Goal: Information Seeking & Learning: Check status

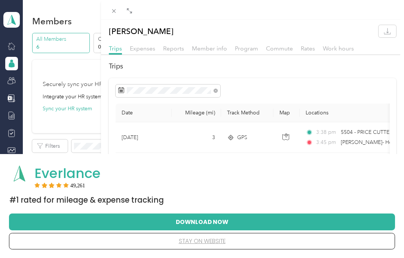
click at [215, 242] on button "stay on website" at bounding box center [202, 241] width 362 height 16
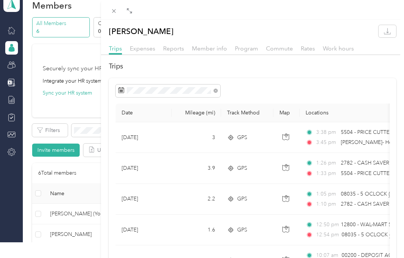
scroll to position [30, 0]
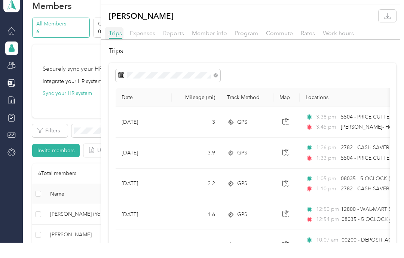
click at [113, 43] on div "Close" at bounding box center [114, 49] width 19 height 13
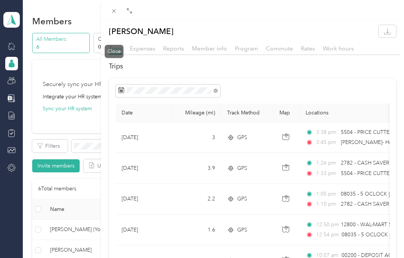
click at [118, 14] on span at bounding box center [114, 11] width 10 height 10
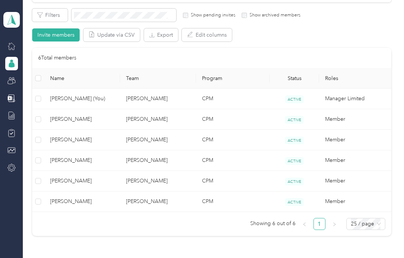
scroll to position [139, 0]
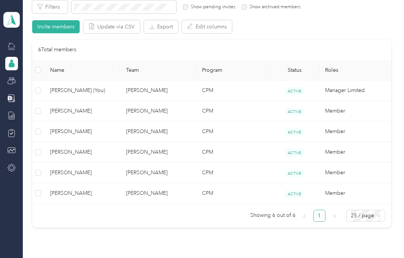
click at [181, 183] on td "[PERSON_NAME]" at bounding box center [158, 193] width 76 height 21
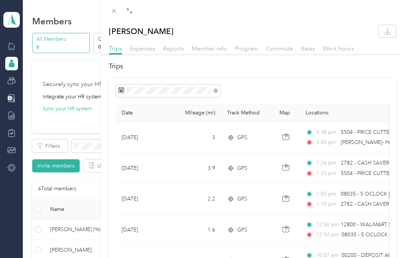
click at [113, 10] on icon at bounding box center [114, 11] width 6 height 6
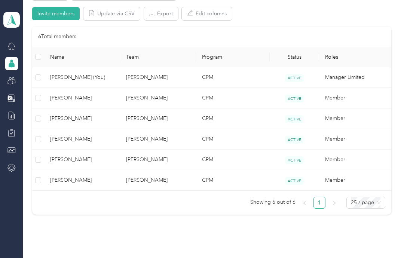
scroll to position [155, 0]
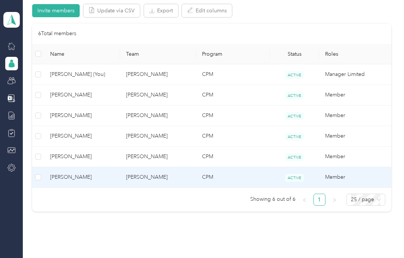
click at [60, 178] on span "[PERSON_NAME]" at bounding box center [82, 177] width 64 height 8
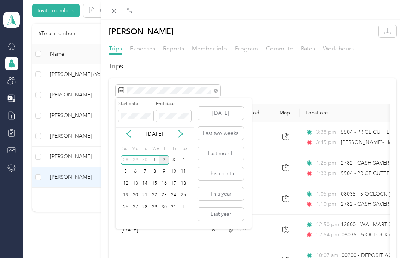
click at [155, 159] on div "1" at bounding box center [155, 159] width 10 height 9
click at [377, 88] on div at bounding box center [253, 91] width 274 height 13
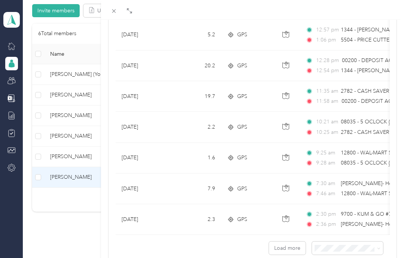
scroll to position [656, 0]
click at [299, 251] on button "Load more" at bounding box center [287, 248] width 37 height 13
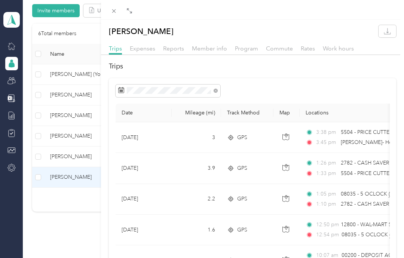
scroll to position [0, 0]
click at [114, 15] on span at bounding box center [114, 11] width 10 height 10
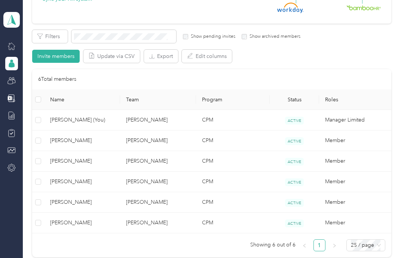
scroll to position [119, 0]
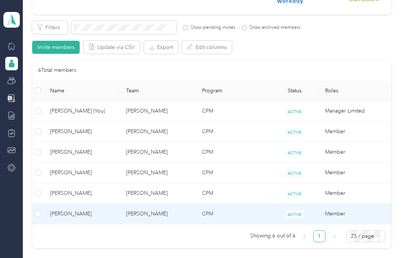
click at [62, 214] on span "[PERSON_NAME]" at bounding box center [82, 214] width 64 height 8
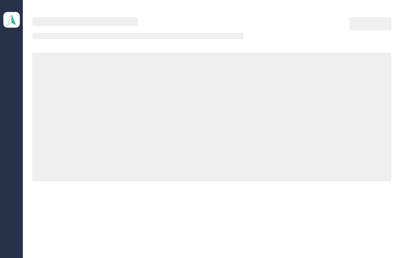
scroll to position [30, 0]
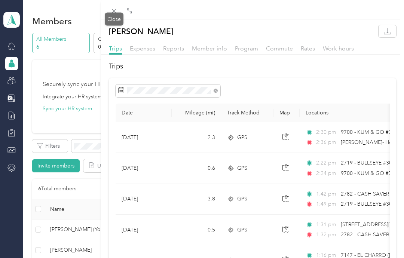
click at [112, 11] on icon at bounding box center [114, 11] width 6 height 6
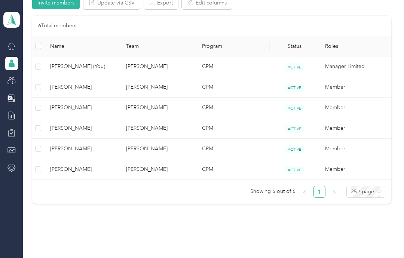
scroll to position [163, 0]
click at [381, 194] on span "25 / page" at bounding box center [366, 192] width 30 height 11
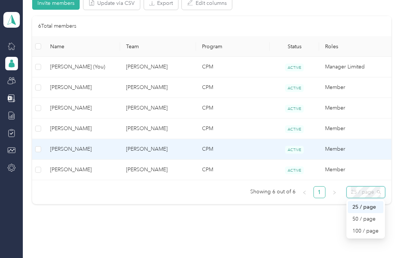
click at [390, 140] on td "Member" at bounding box center [357, 149] width 76 height 21
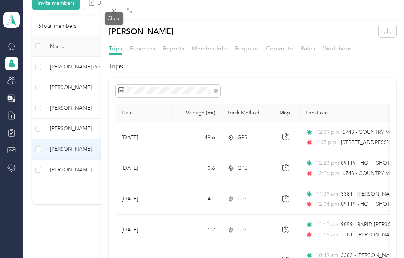
click at [116, 9] on icon at bounding box center [114, 11] width 6 height 6
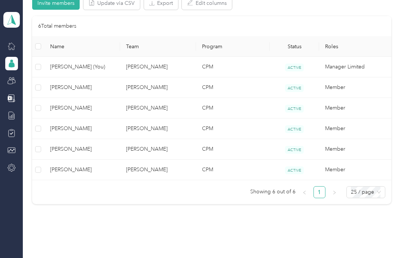
click at [85, 151] on span "[PERSON_NAME]" at bounding box center [82, 149] width 64 height 8
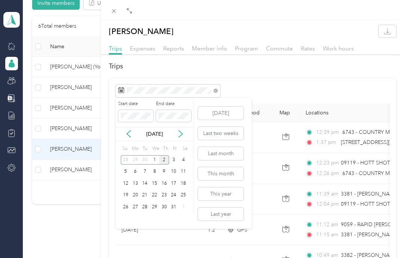
click at [164, 164] on div "2" at bounding box center [164, 159] width 10 height 9
click at [153, 159] on div "1" at bounding box center [155, 159] width 10 height 9
click at [153, 158] on div "1" at bounding box center [155, 159] width 10 height 9
click at [154, 158] on div "1" at bounding box center [155, 159] width 10 height 9
click at [154, 160] on div "1" at bounding box center [155, 159] width 10 height 9
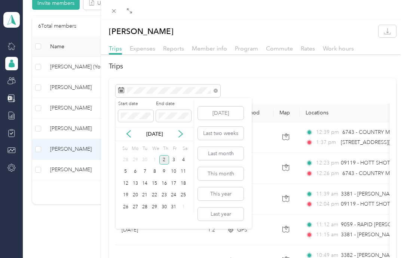
click at [156, 160] on div "1" at bounding box center [155, 159] width 10 height 9
click at [301, 70] on h2 "Trips" at bounding box center [252, 66] width 287 height 10
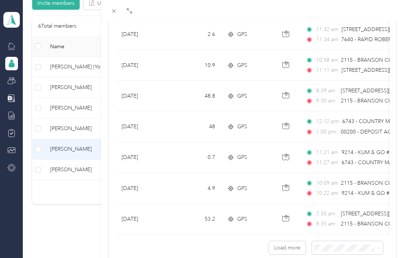
scroll to position [656, 0]
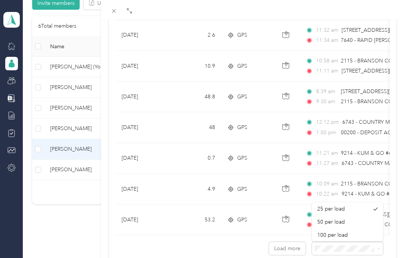
click at [230, 242] on div "Load more" at bounding box center [253, 245] width 274 height 20
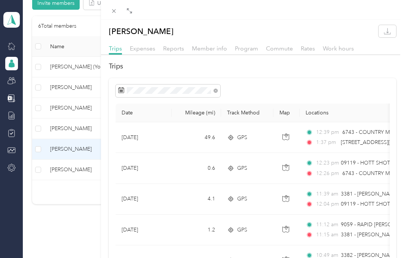
scroll to position [0, 0]
click at [13, 63] on div "Gavyn H. Beckner Trips Expenses Reports Member info Program Commute Rates Work …" at bounding box center [202, 129] width 404 height 258
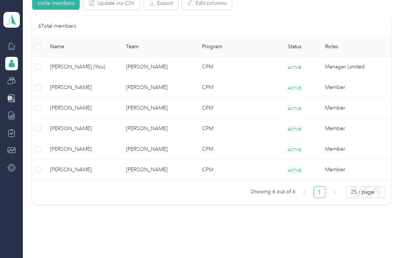
click at [151, 173] on td "[PERSON_NAME]" at bounding box center [158, 170] width 76 height 21
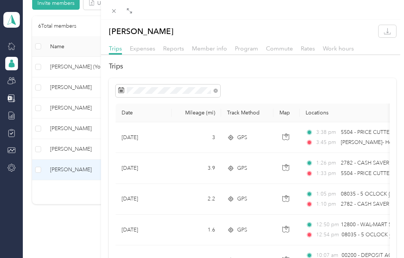
click at [114, 8] on icon at bounding box center [114, 11] width 6 height 6
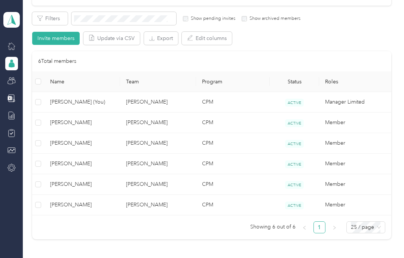
scroll to position [128, 0]
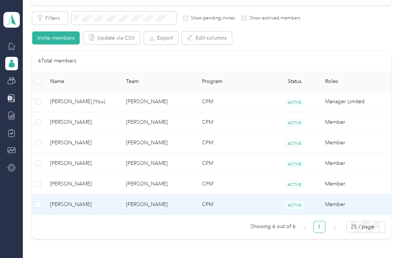
click at [65, 205] on span "[PERSON_NAME]" at bounding box center [82, 205] width 64 height 8
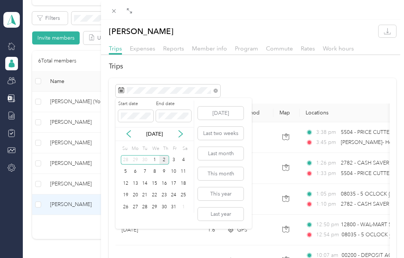
click at [154, 159] on div "1" at bounding box center [155, 159] width 10 height 9
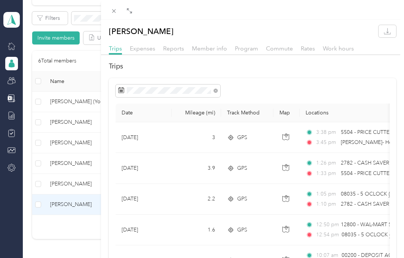
click at [82, 179] on div "[PERSON_NAME] Trips Expenses Reports Member info Program Commute Rates Work hou…" at bounding box center [202, 129] width 404 height 258
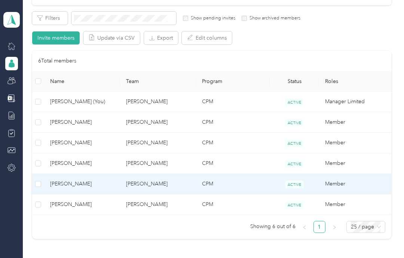
click at [85, 182] on span "[PERSON_NAME]" at bounding box center [82, 184] width 64 height 8
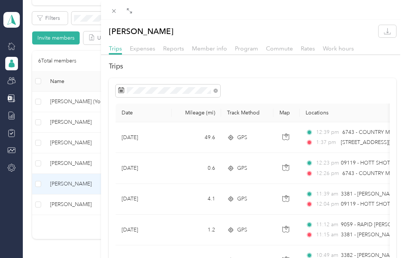
click at [83, 208] on div "[PERSON_NAME] Trips Expenses Reports Member info Program Commute Rates Work hou…" at bounding box center [202, 129] width 404 height 258
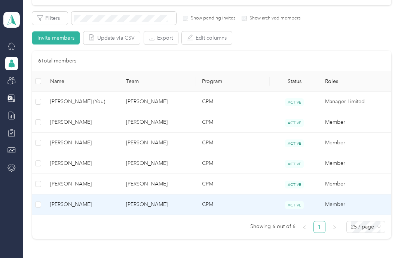
click at [127, 205] on td "[PERSON_NAME]" at bounding box center [158, 205] width 76 height 21
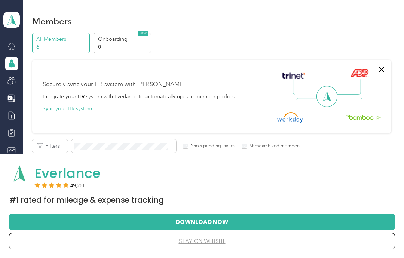
scroll to position [90, 0]
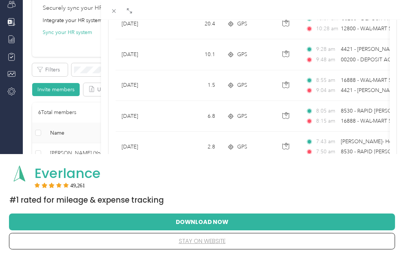
scroll to position [226, 0]
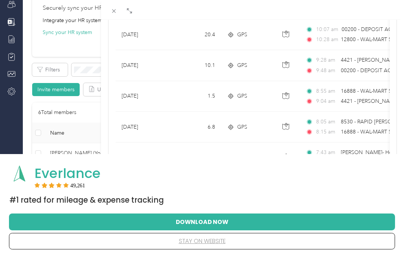
click at [217, 243] on button "stay on website" at bounding box center [202, 241] width 362 height 16
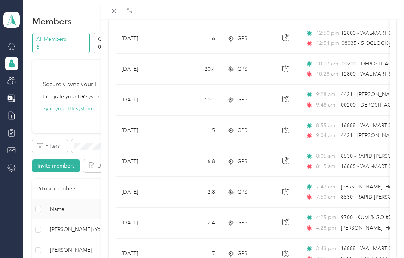
click at [111, 11] on icon at bounding box center [114, 11] width 6 height 6
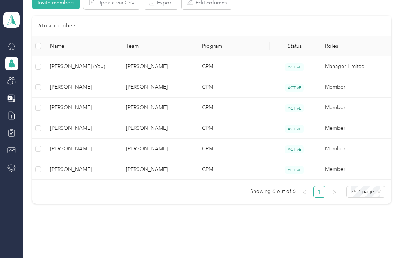
scroll to position [163, 0]
click at [61, 168] on span "[PERSON_NAME]" at bounding box center [82, 170] width 64 height 8
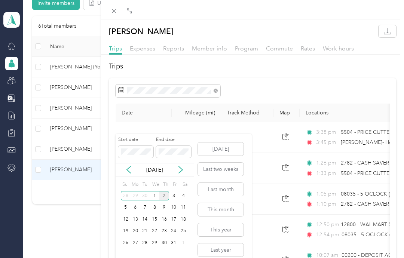
scroll to position [-39, 0]
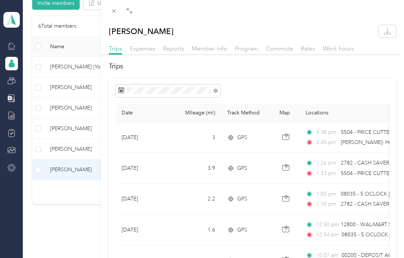
scroll to position [0, 0]
click at [112, 8] on icon at bounding box center [114, 11] width 6 height 6
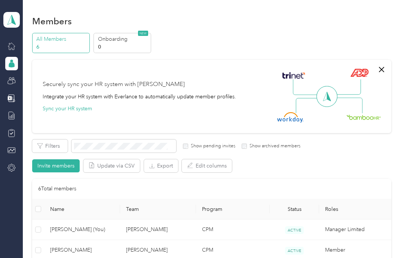
click at [15, 21] on icon at bounding box center [11, 20] width 11 height 10
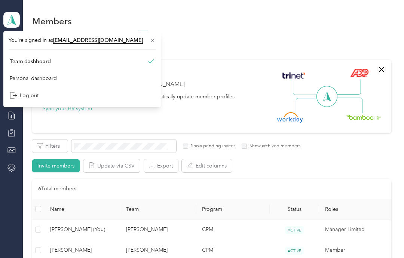
click at [16, 4] on div "Cody Stafford Team dashboard" at bounding box center [11, 13] width 16 height 26
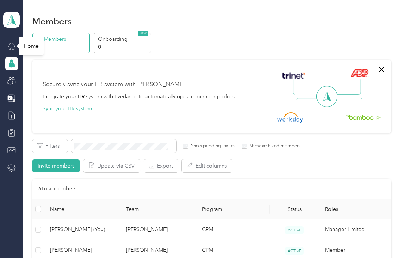
click at [12, 48] on icon at bounding box center [11, 46] width 8 height 8
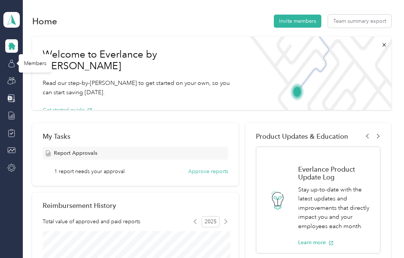
click at [12, 64] on icon at bounding box center [11, 63] width 8 height 8
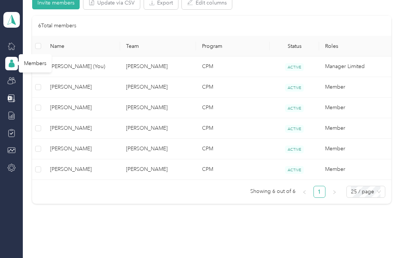
scroll to position [163, 0]
click at [220, 174] on td "CPM" at bounding box center [233, 170] width 74 height 21
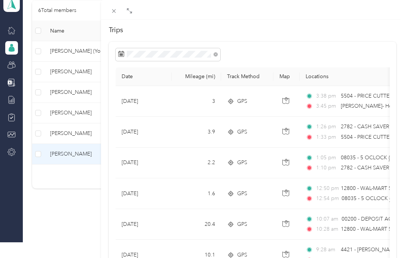
scroll to position [30, 0]
click at [57, 96] on div "[PERSON_NAME] Trips Expenses Reports Member info Program Commute Rates Work hou…" at bounding box center [202, 129] width 404 height 258
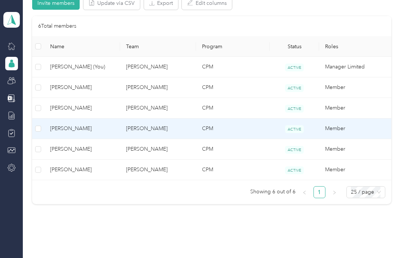
click at [64, 125] on span "[PERSON_NAME]" at bounding box center [82, 129] width 64 height 8
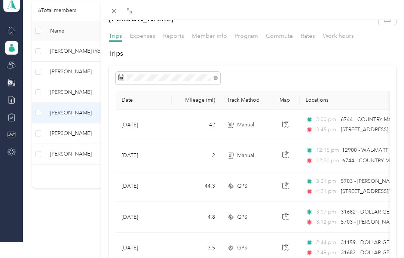
scroll to position [9, 0]
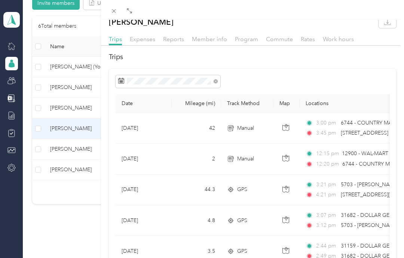
click at [80, 81] on div "[PERSON_NAME] Trips Expenses Reports Member info Program Commute Rates Work hou…" at bounding box center [202, 129] width 404 height 258
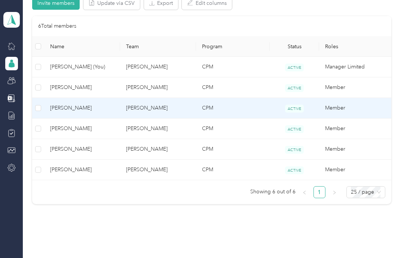
click at [176, 98] on td "[PERSON_NAME]" at bounding box center [158, 108] width 76 height 21
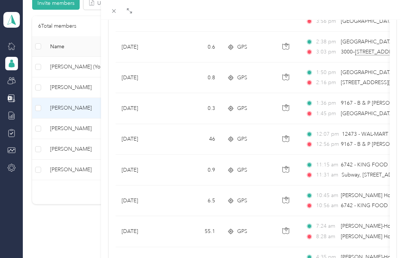
click at [90, 62] on div "[PERSON_NAME] Trips Expenses Reports Member info Program Commute Rates Work hou…" at bounding box center [202, 129] width 404 height 258
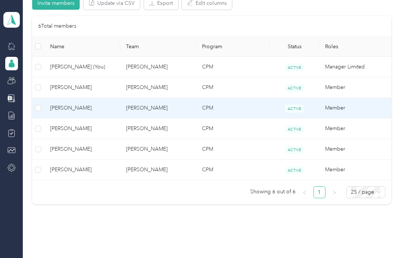
scroll to position [77, 0]
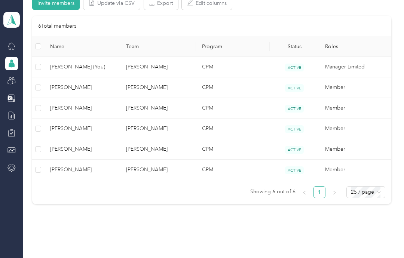
click at [212, 77] on td "CPM" at bounding box center [233, 87] width 74 height 21
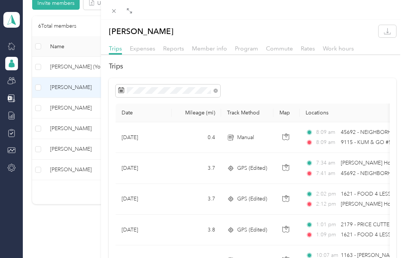
click at [75, 141] on div "[PERSON_NAME] Trips Expenses Reports Member info Program Commute Rates Work hou…" at bounding box center [202, 129] width 404 height 258
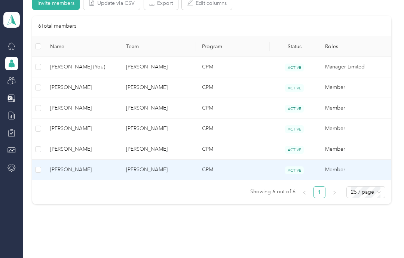
click at [142, 160] on td "[PERSON_NAME]" at bounding box center [158, 170] width 76 height 21
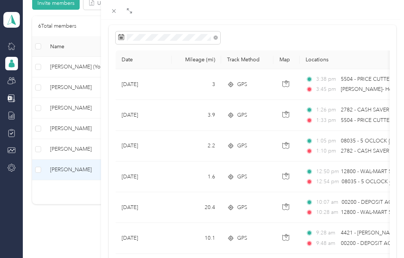
scroll to position [54, 0]
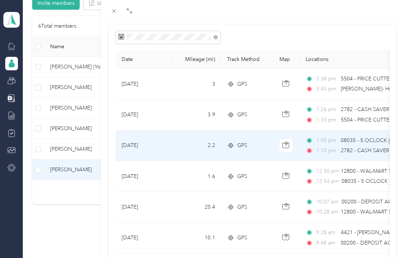
click at [375, 132] on td "1:05 pm 08035 - 5 OCLOCK ([STREET_ADDRESS][US_STATE]) 1:10 pm 2782 - CASH SAVER…" at bounding box center [386, 146] width 172 height 31
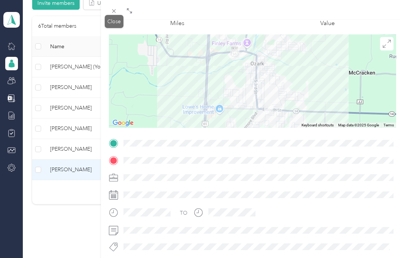
click at [108, 18] on div "Close" at bounding box center [114, 21] width 19 height 13
click at [113, 14] on icon at bounding box center [114, 11] width 6 height 6
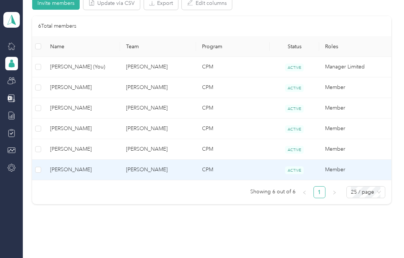
click at [175, 172] on td "[PERSON_NAME]" at bounding box center [158, 170] width 76 height 21
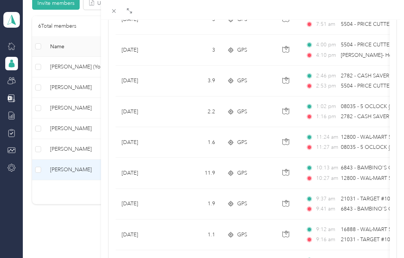
scroll to position [118, 0]
click at [372, 193] on td "9:37 am 21031 - TARGET #1031 ([STREET_ADDRESS]) 9:41 am 6843 - BAMBINO'S CAFE&B…" at bounding box center [386, 204] width 172 height 31
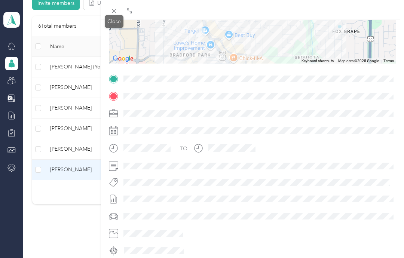
click at [114, 13] on icon at bounding box center [114, 11] width 6 height 6
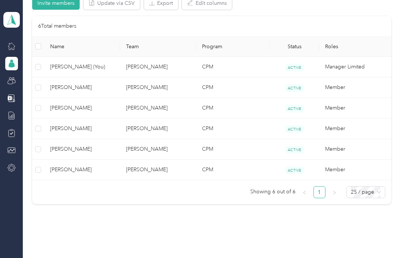
click at [143, 170] on td "[PERSON_NAME]" at bounding box center [158, 170] width 76 height 21
